Goal: Use online tool/utility: Utilize a website feature to perform a specific function

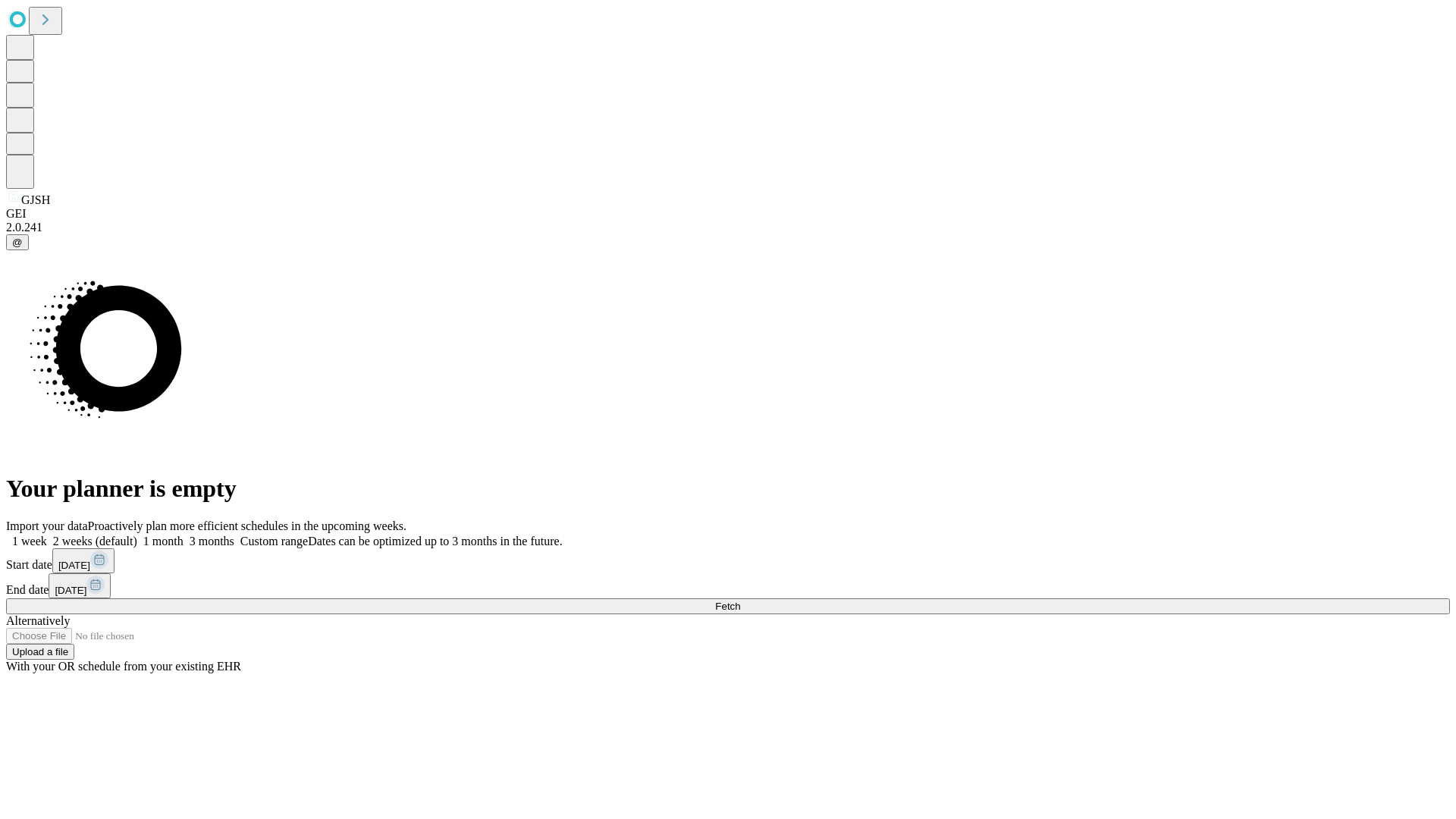
click at [741, 601] on span "Fetch" at bounding box center [728, 606] width 25 height 12
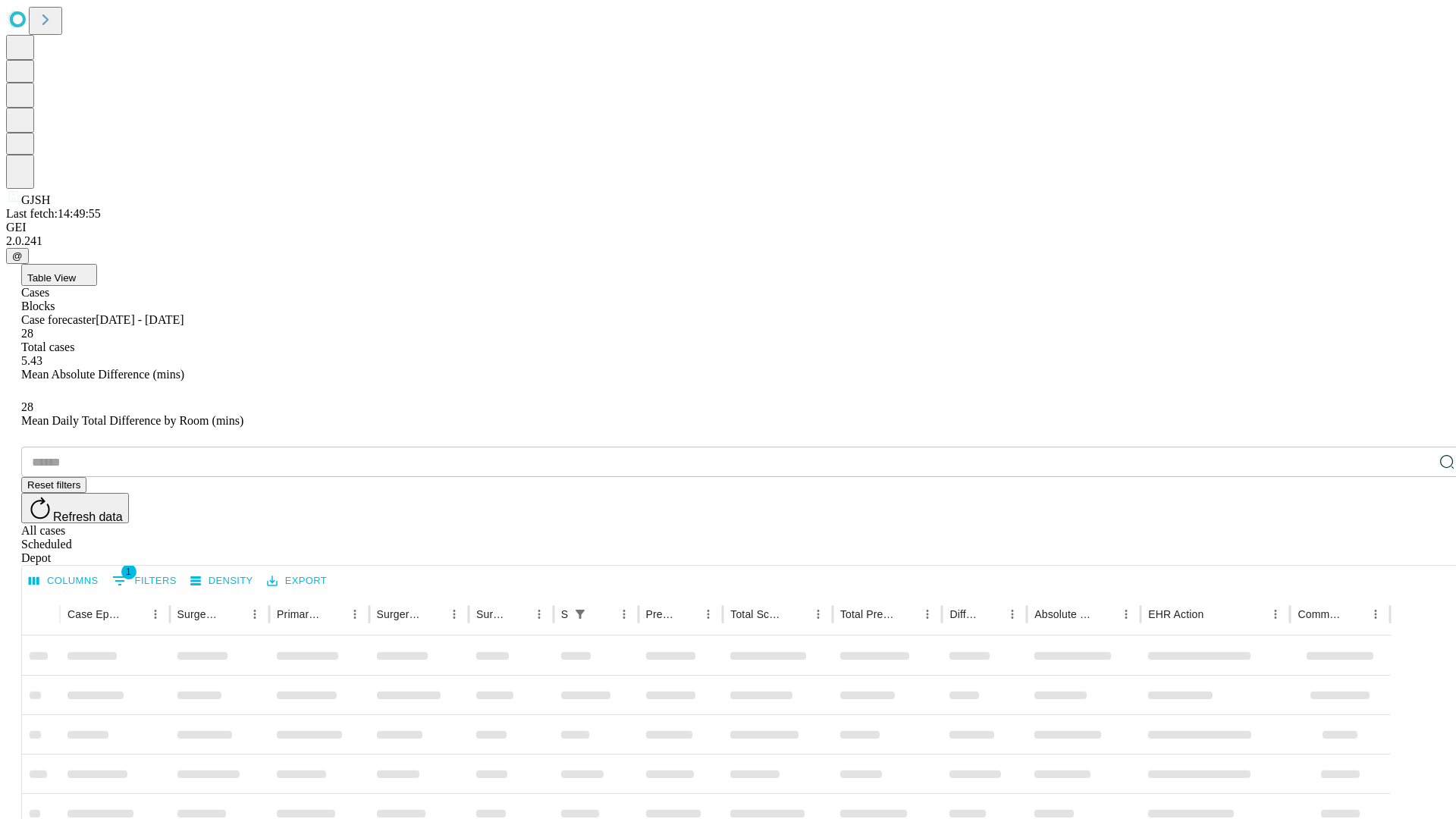
click at [76, 272] on span "Table View" at bounding box center [51, 278] width 48 height 12
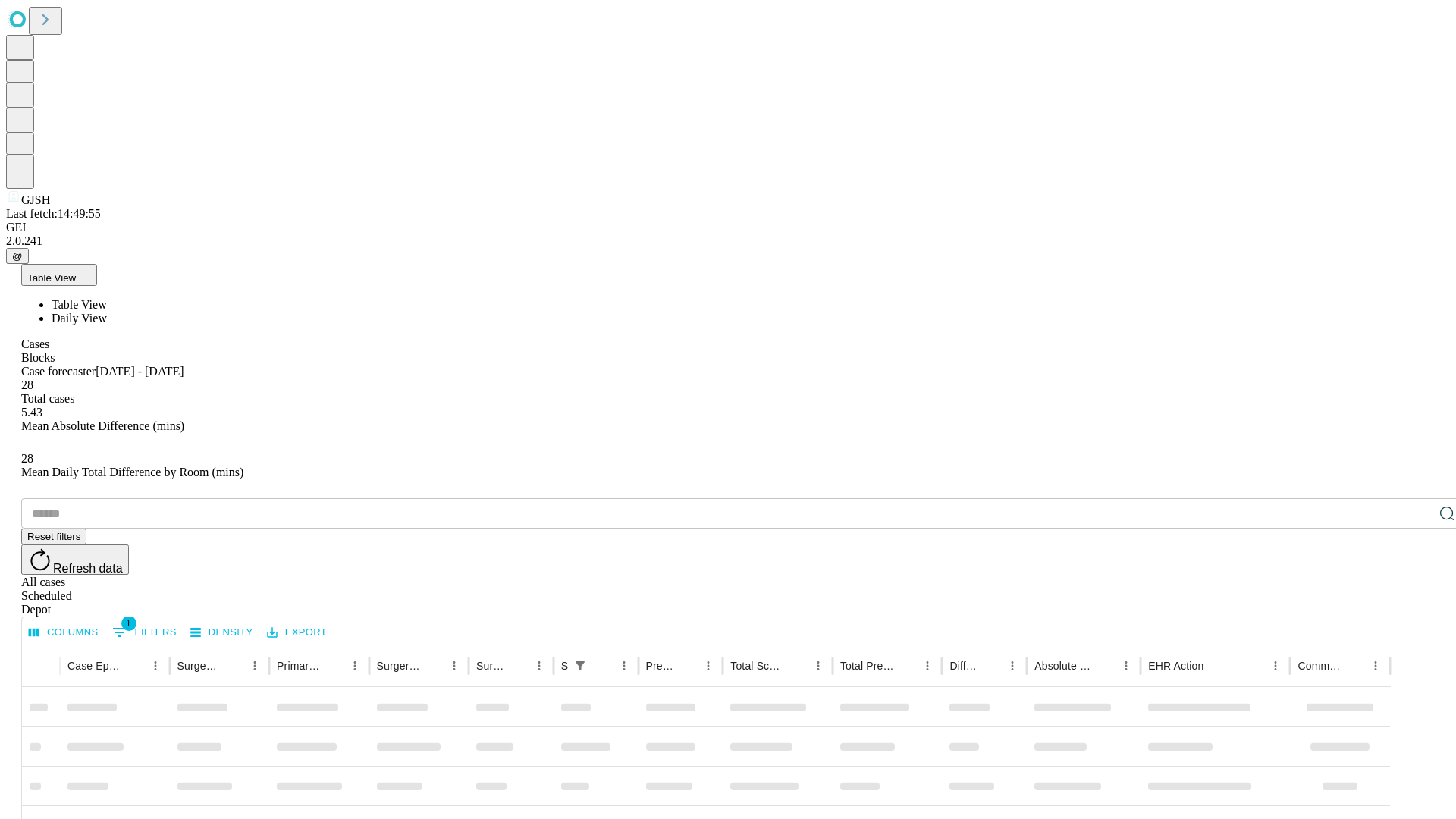
click at [107, 312] on span "Daily View" at bounding box center [79, 318] width 55 height 13
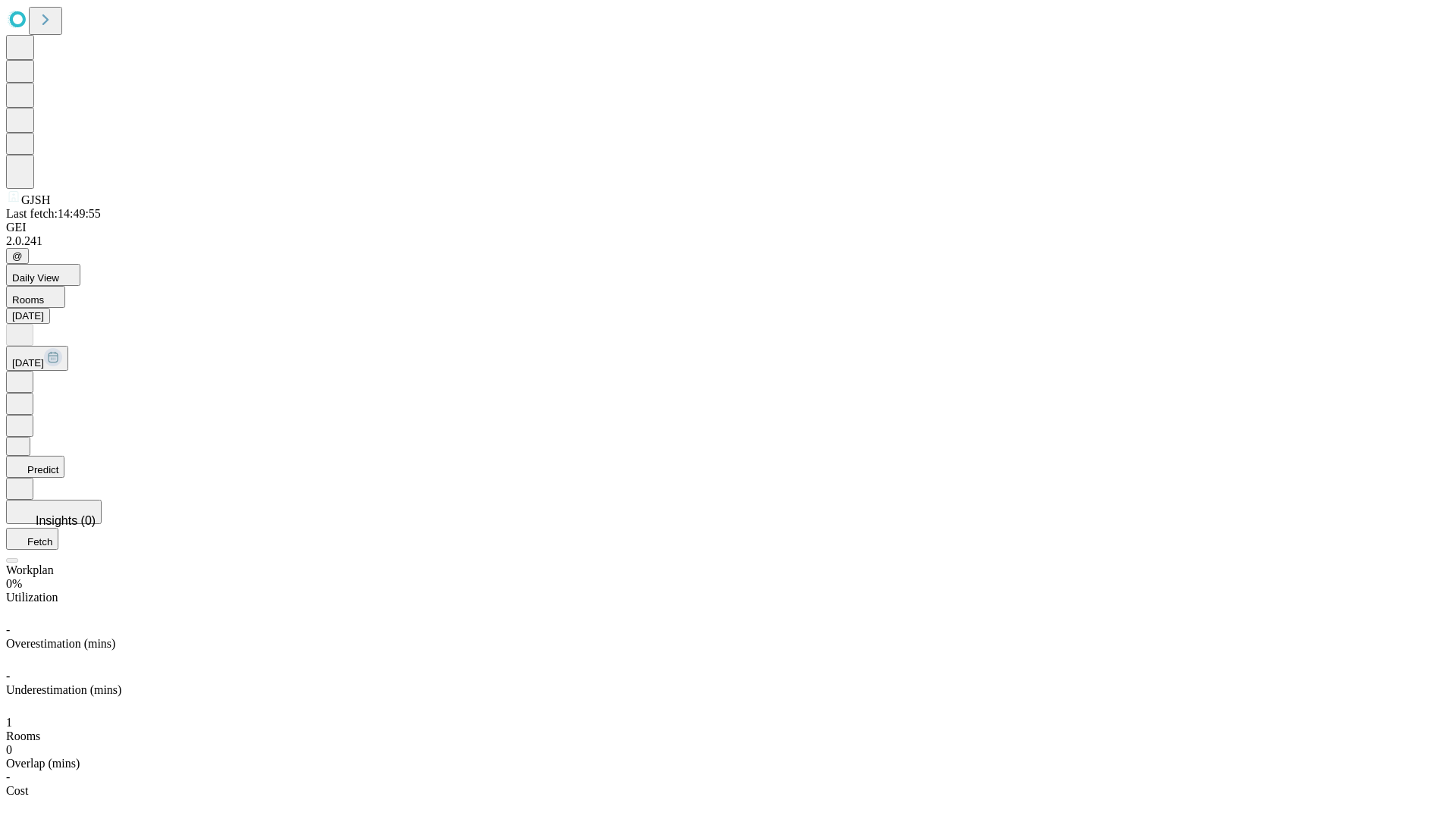
click at [65, 455] on button "Predict" at bounding box center [35, 466] width 59 height 22
